Goal: Navigation & Orientation: Find specific page/section

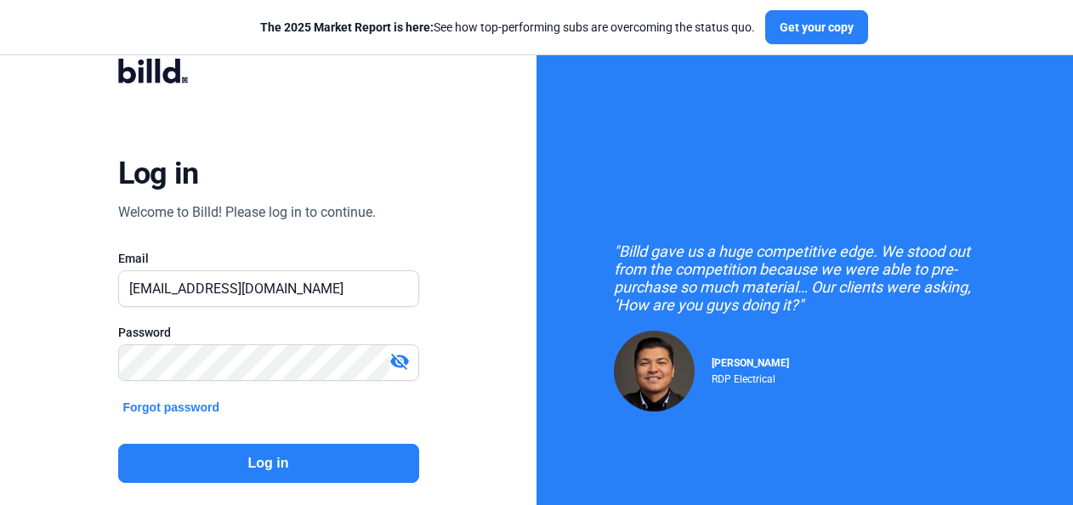
click at [298, 462] on button "Log in" at bounding box center [268, 463] width 301 height 39
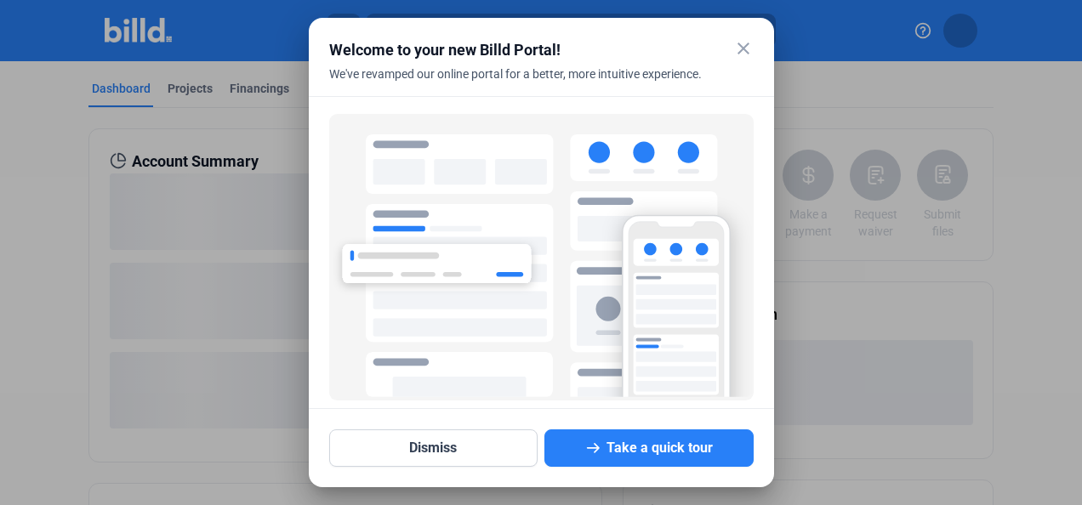
scroll to position [120, 0]
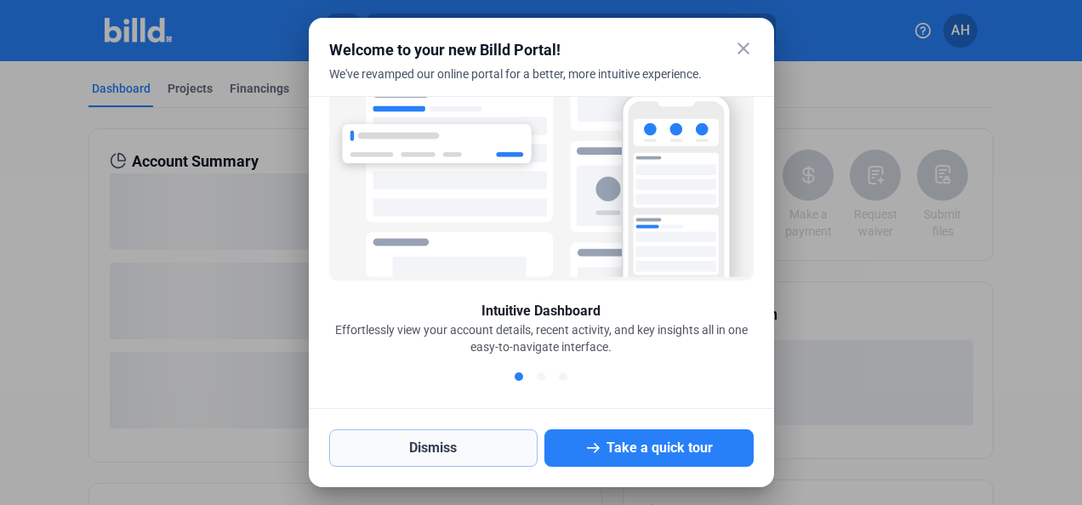
click at [457, 449] on button "Dismiss" at bounding box center [433, 447] width 209 height 37
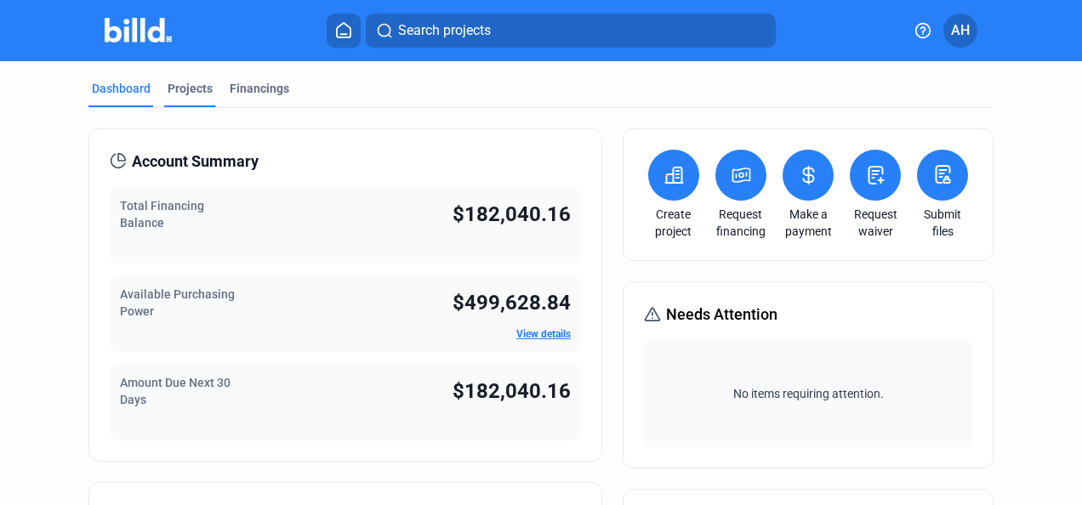
click at [273, 83] on div "Financings" at bounding box center [260, 88] width 60 height 17
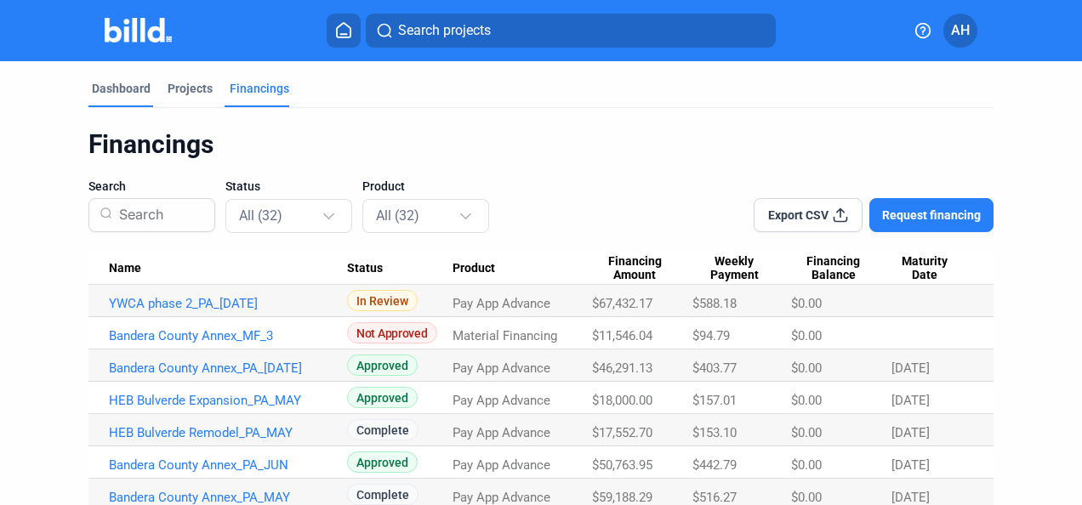
click at [114, 94] on div "Dashboard" at bounding box center [121, 88] width 59 height 17
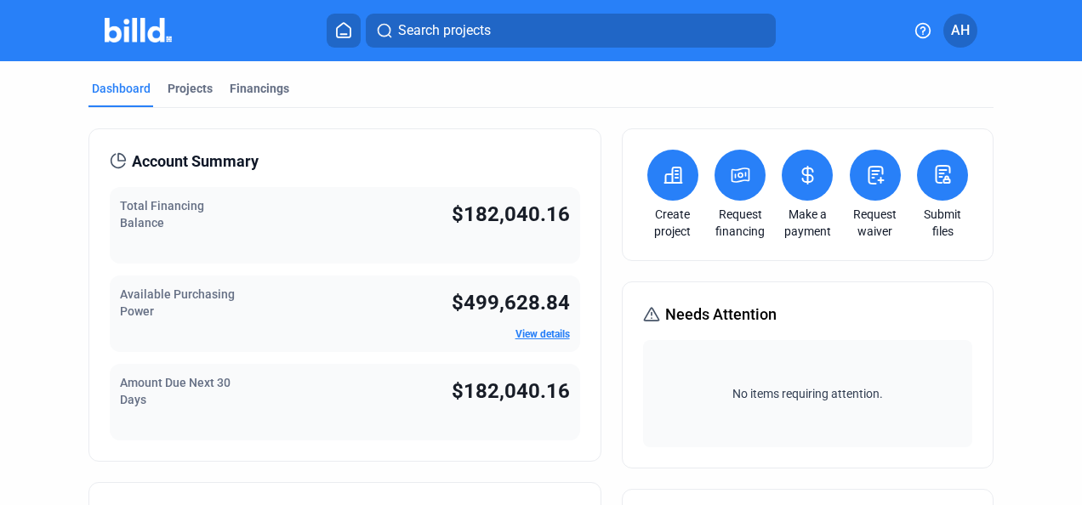
click at [150, 40] on img at bounding box center [138, 30] width 67 height 25
